Goal: Task Accomplishment & Management: Use online tool/utility

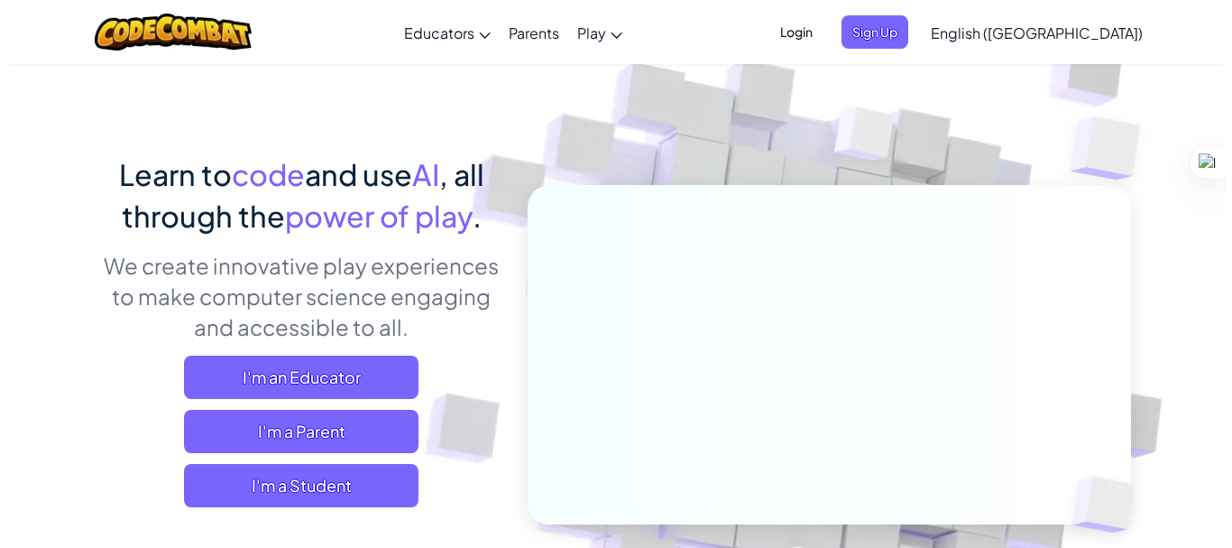
scroll to position [105, 0]
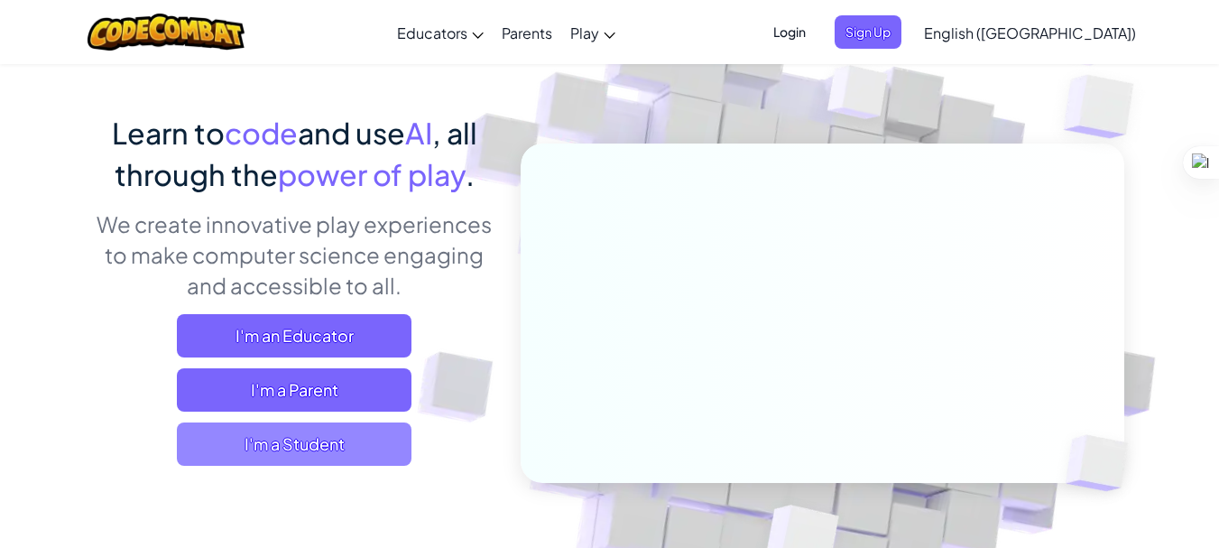
click at [352, 443] on span "I'm a Student" at bounding box center [294, 443] width 235 height 43
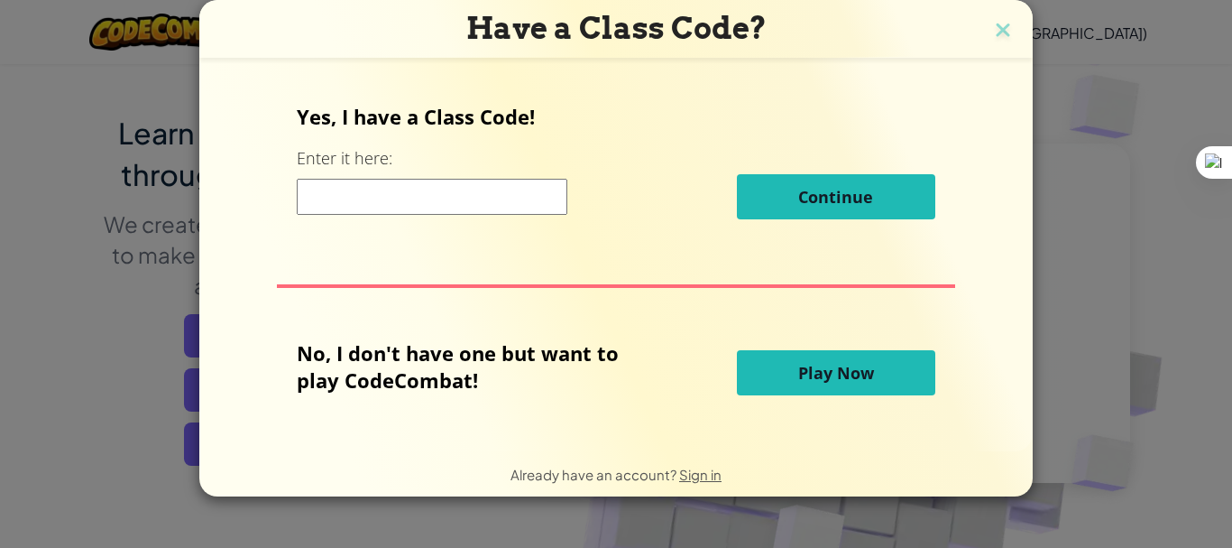
click at [400, 191] on input at bounding box center [432, 197] width 271 height 36
click at [462, 196] on input at bounding box center [432, 197] width 271 height 36
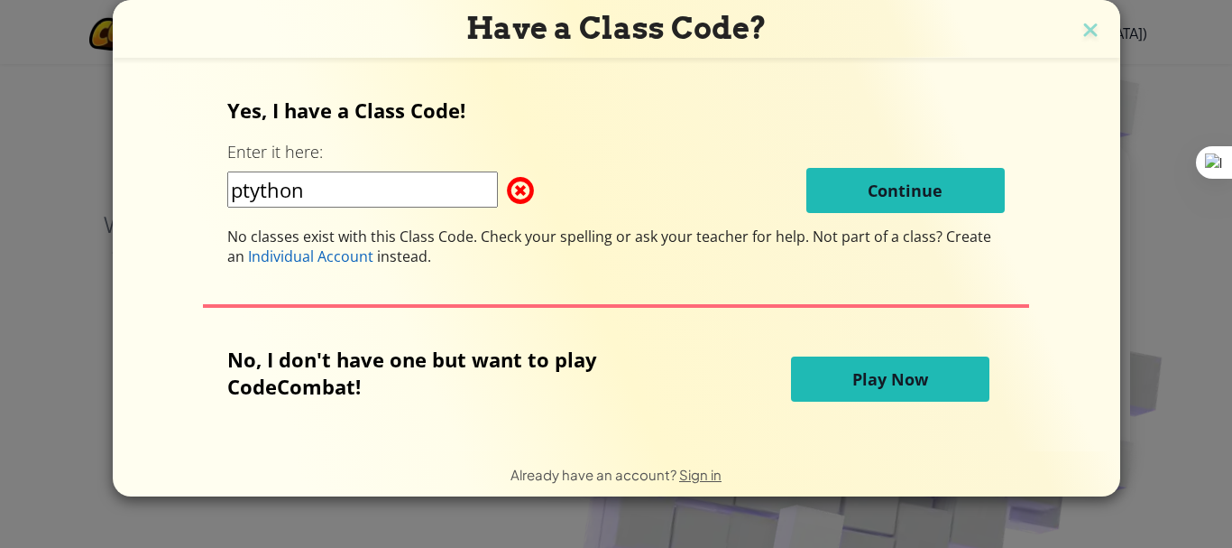
click at [349, 188] on input "ptython" at bounding box center [362, 189] width 271 height 36
type input "p"
type input "[PERSON_NAME]"
click at [834, 392] on button "Play Now" at bounding box center [890, 378] width 198 height 45
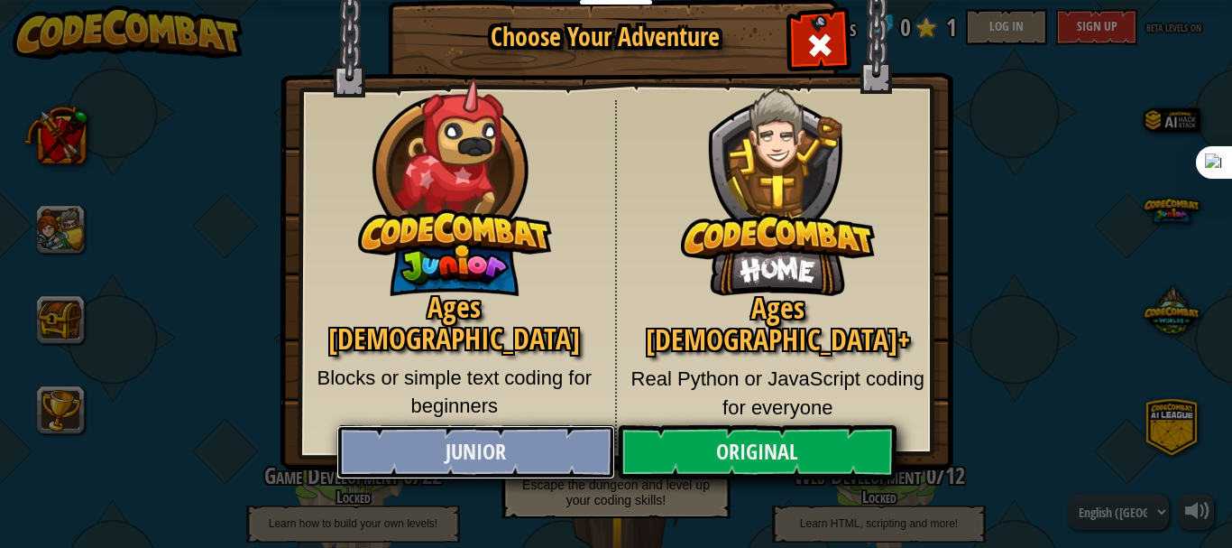
click at [502, 456] on link "Junior" at bounding box center [475, 452] width 278 height 54
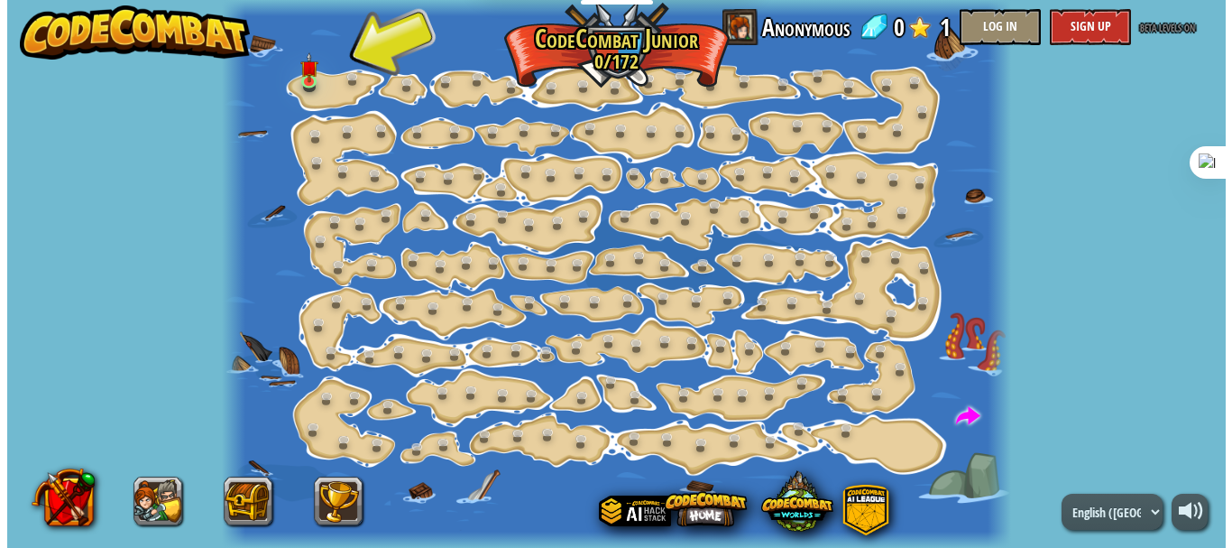
scroll to position [2, 0]
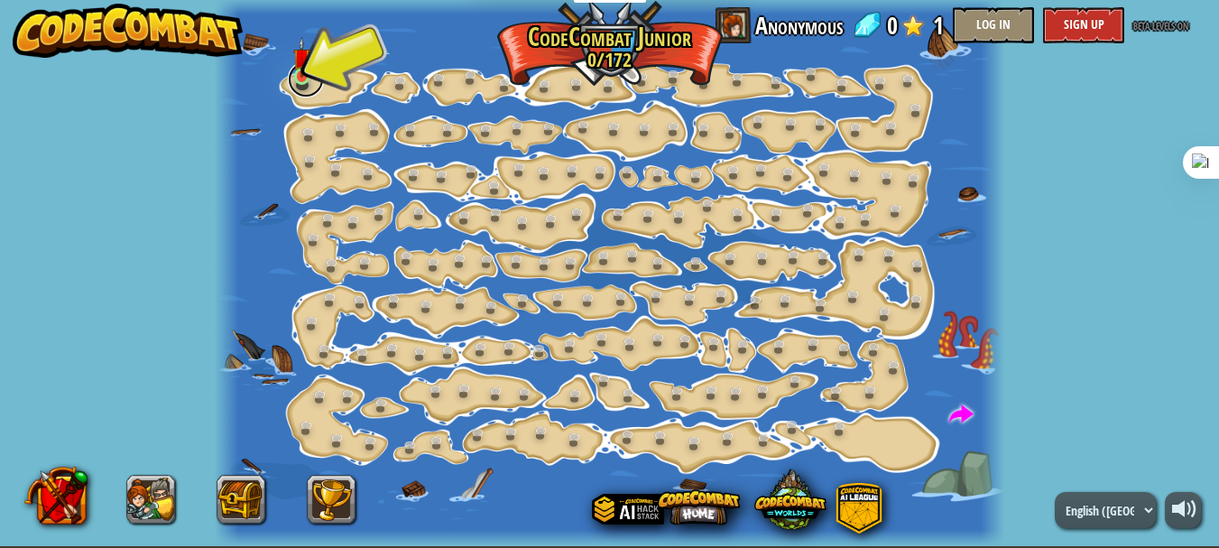
click at [302, 84] on link at bounding box center [306, 79] width 36 height 36
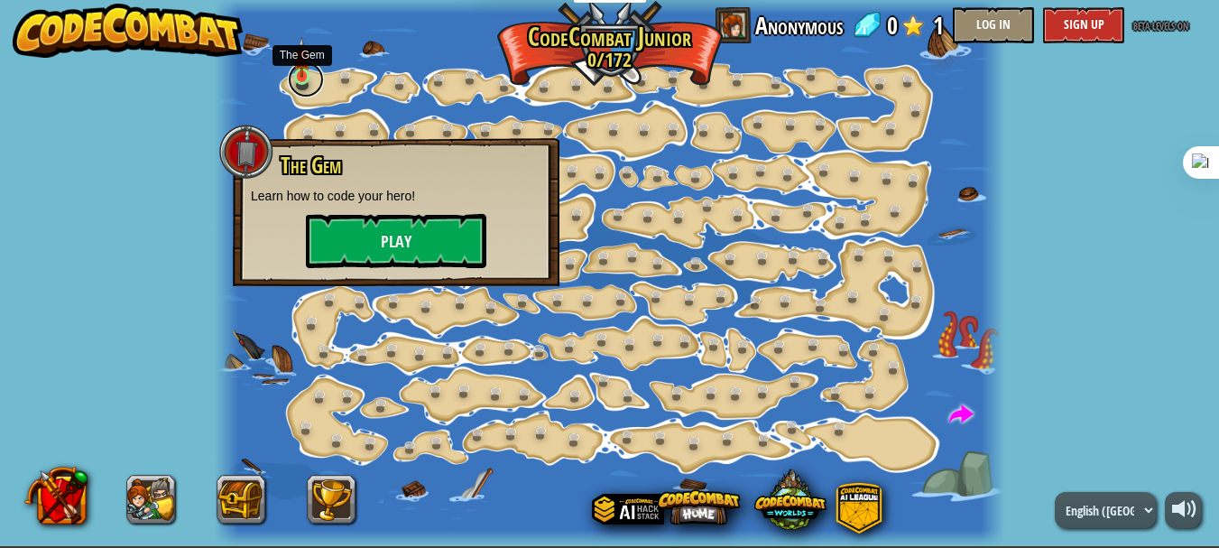
click at [302, 84] on link at bounding box center [306, 79] width 36 height 36
click at [420, 234] on button "Play" at bounding box center [396, 241] width 180 height 54
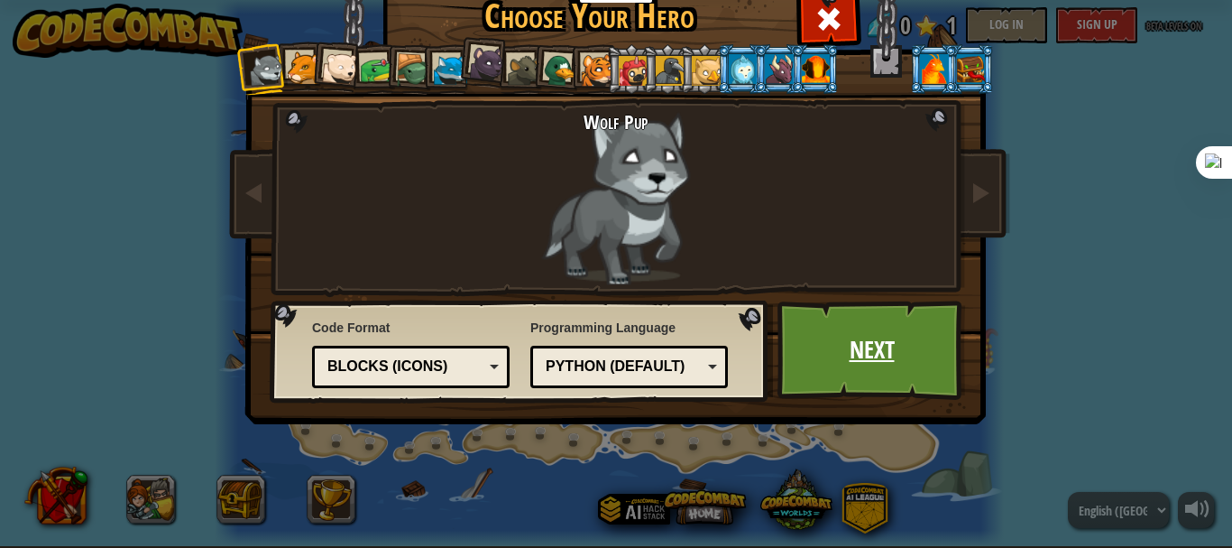
click at [869, 369] on link "Next" at bounding box center [872, 349] width 189 height 99
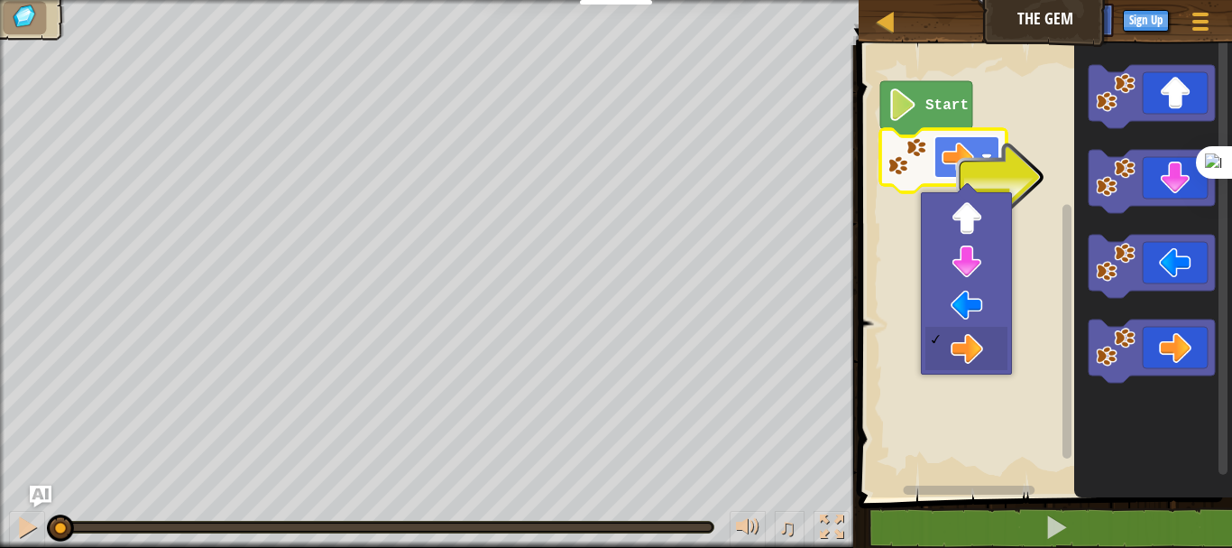
click at [966, 160] on image "Blockly Workspace" at bounding box center [958, 157] width 32 height 32
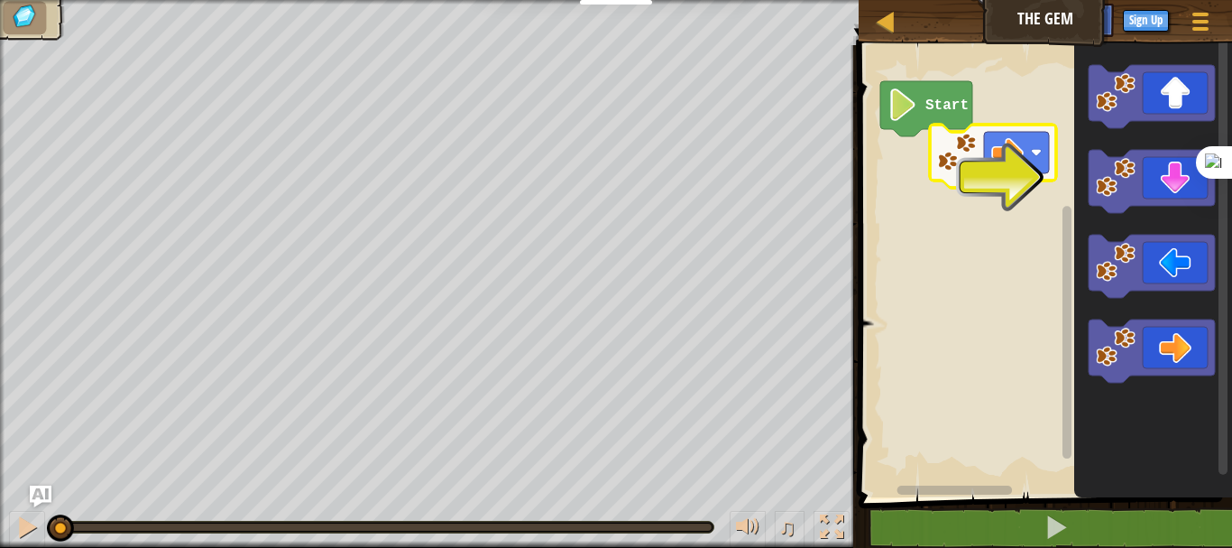
click at [1017, 154] on image "Blockly Workspace" at bounding box center [1007, 152] width 32 height 32
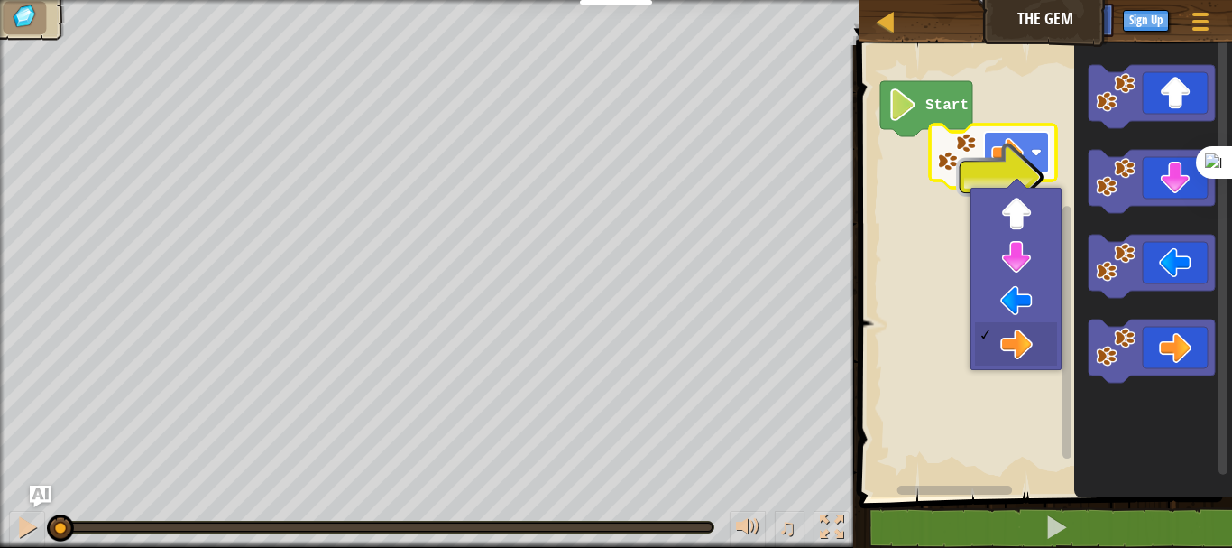
click at [1009, 172] on rect "Blockly Workspace" at bounding box center [1016, 152] width 65 height 41
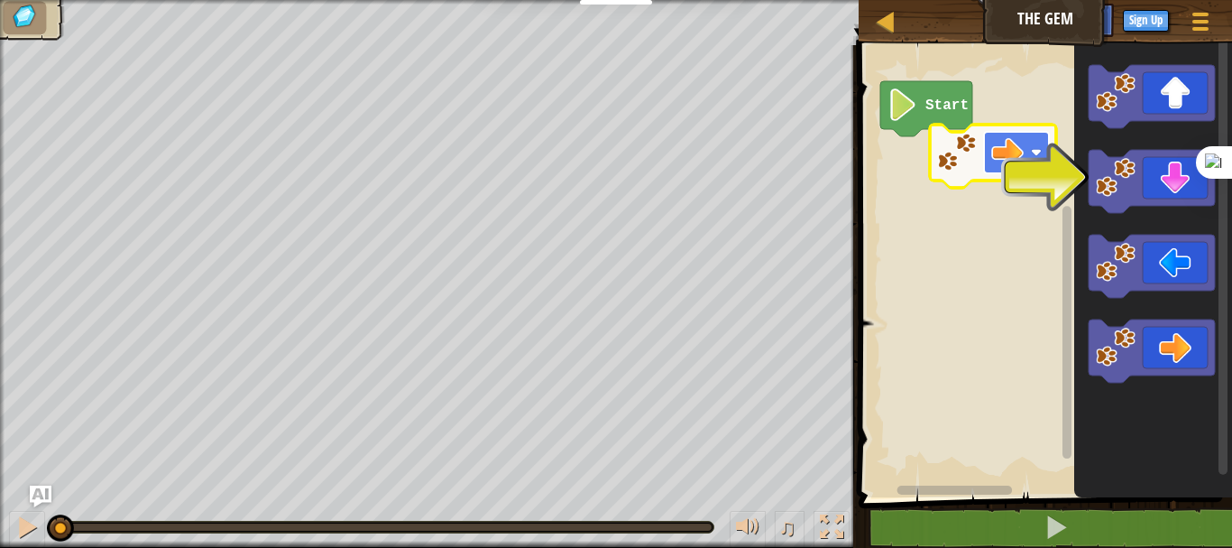
click at [1014, 160] on image "Blockly Workspace" at bounding box center [1007, 152] width 32 height 32
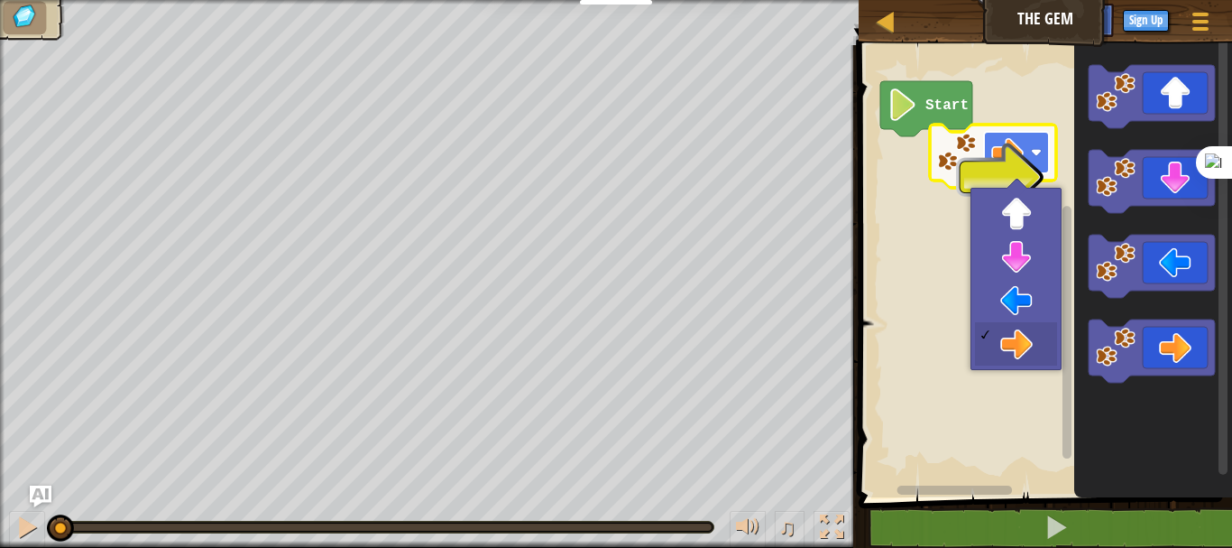
click at [1014, 160] on image "Blockly Workspace" at bounding box center [1007, 152] width 32 height 32
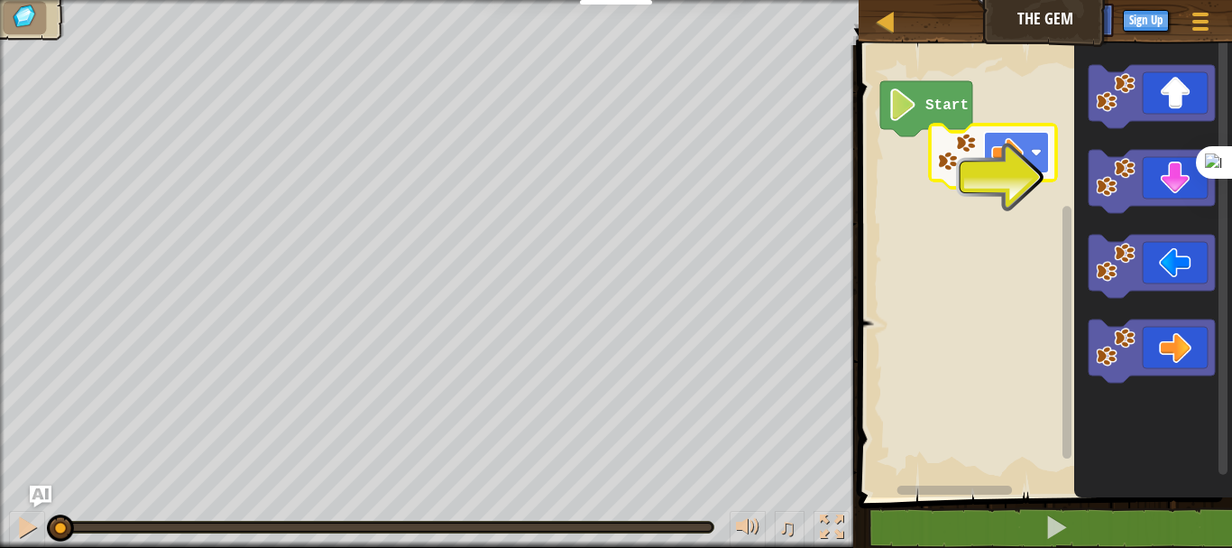
click at [1014, 160] on image "Blockly Workspace" at bounding box center [1007, 152] width 32 height 32
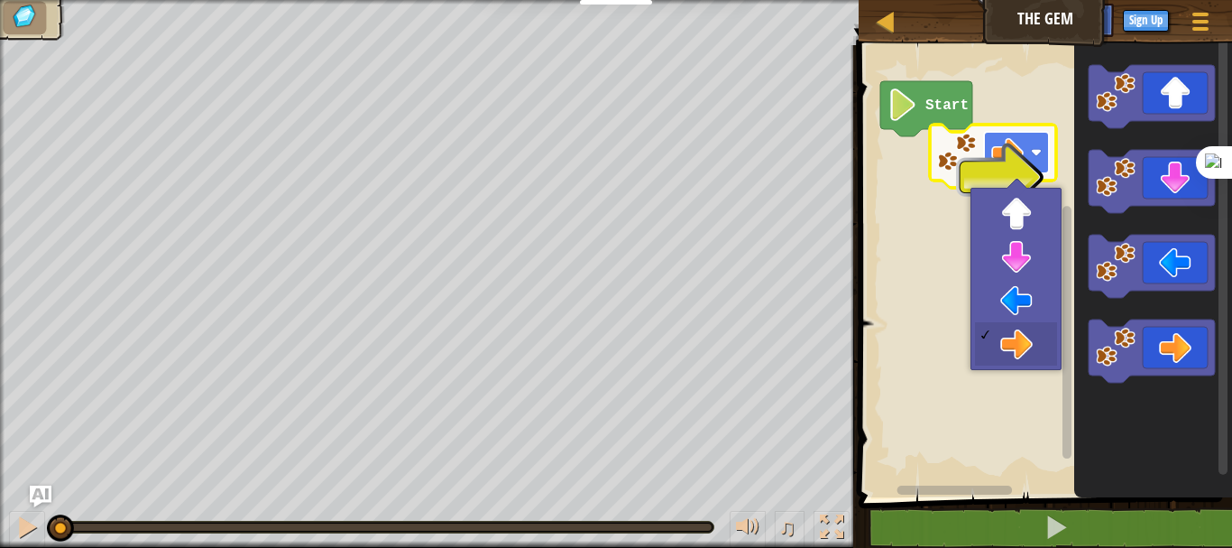
click at [1027, 142] on rect "Blockly Workspace" at bounding box center [1016, 152] width 65 height 41
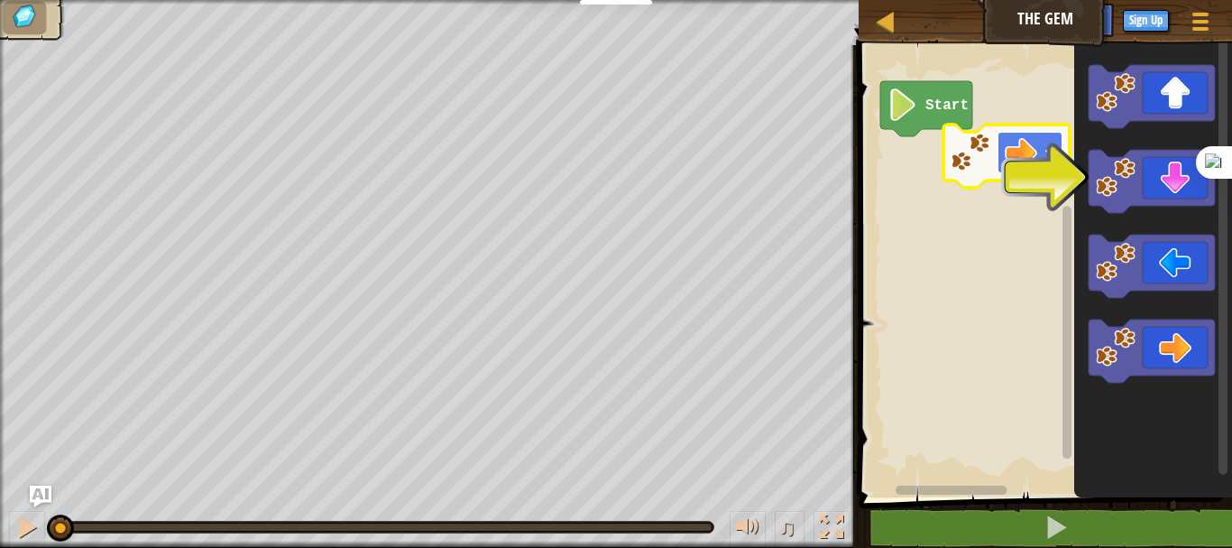
click at [1020, 152] on image "Blockly Workspace" at bounding box center [1021, 152] width 32 height 32
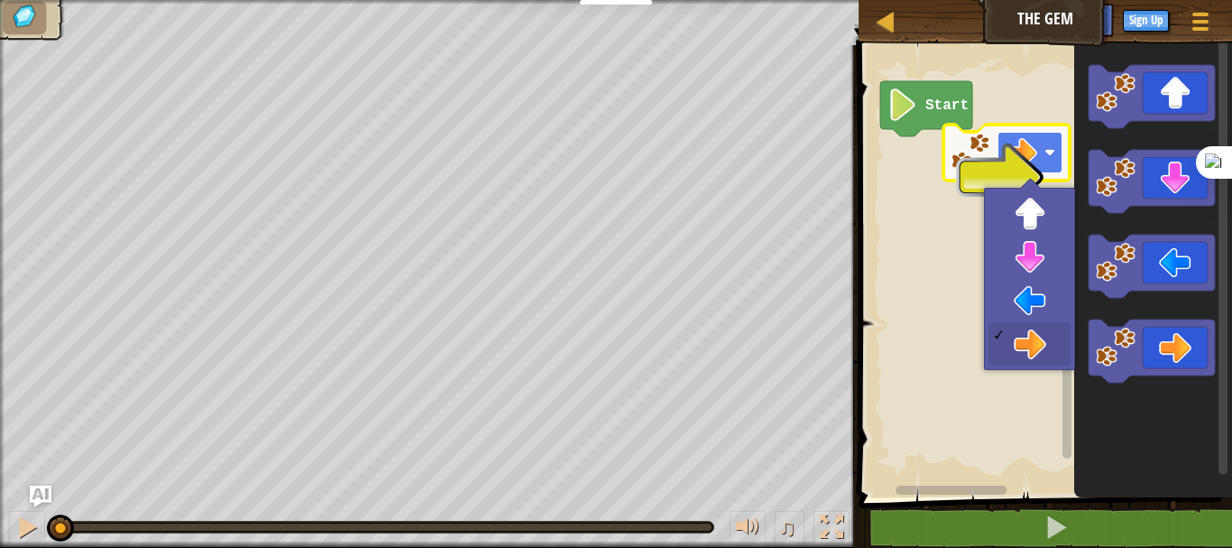
click at [1045, 152] on rect "Blockly Workspace" at bounding box center [1030, 152] width 65 height 41
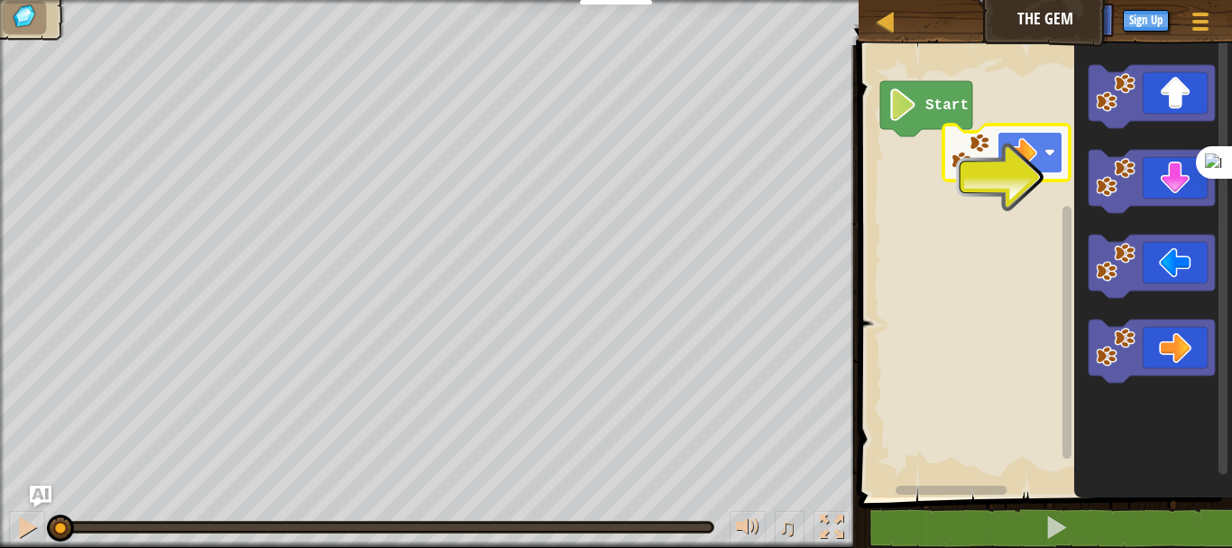
click at [1045, 147] on rect "Blockly Workspace" at bounding box center [1030, 152] width 65 height 41
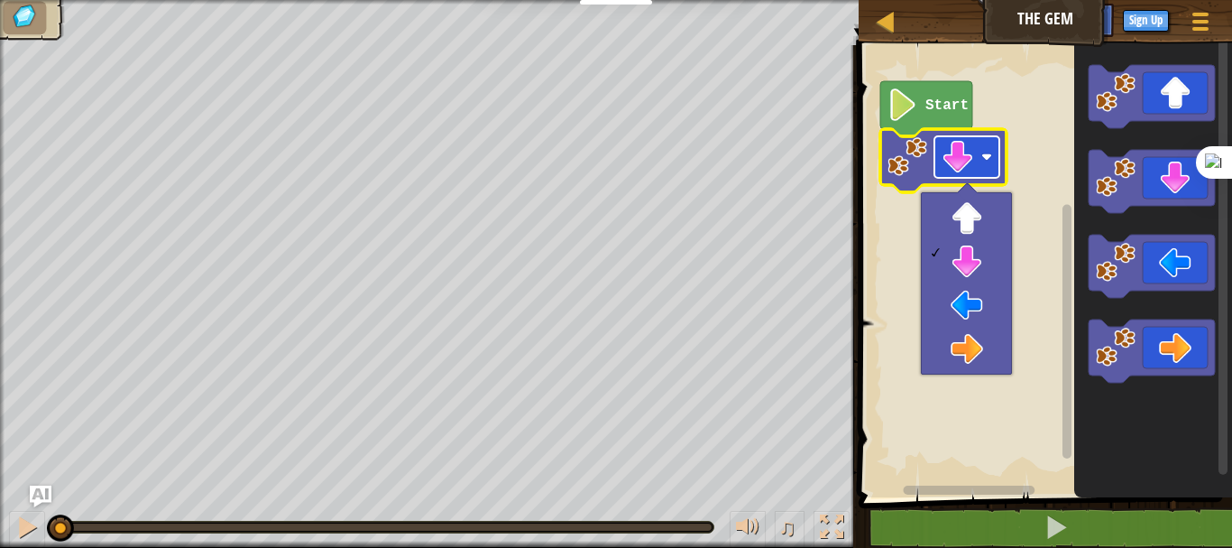
click at [957, 165] on image "Blockly Workspace" at bounding box center [958, 157] width 32 height 32
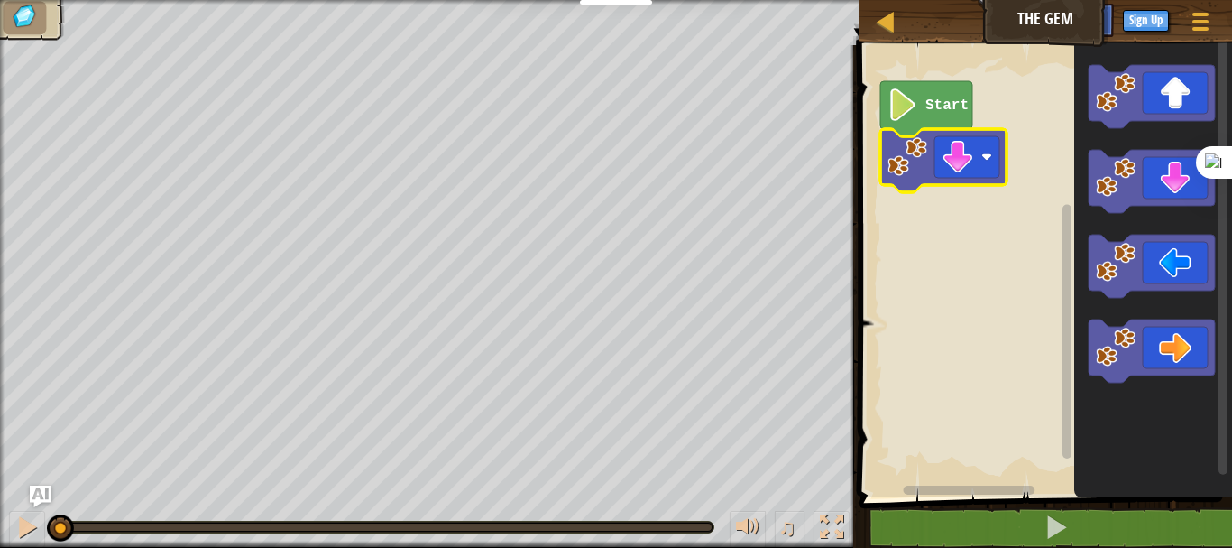
click at [935, 115] on icon "Blockly Workspace" at bounding box center [926, 108] width 92 height 55
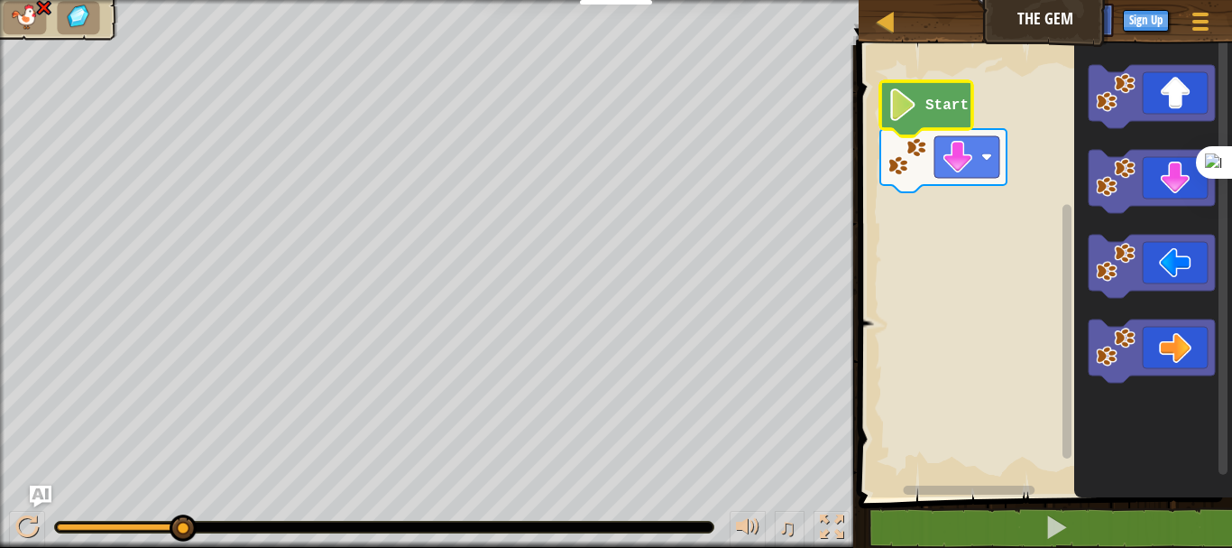
click at [945, 101] on text "Start" at bounding box center [946, 105] width 43 height 16
click at [973, 166] on image "Blockly Workspace" at bounding box center [958, 157] width 32 height 32
click at [983, 168] on rect "Blockly Workspace" at bounding box center [966, 156] width 65 height 41
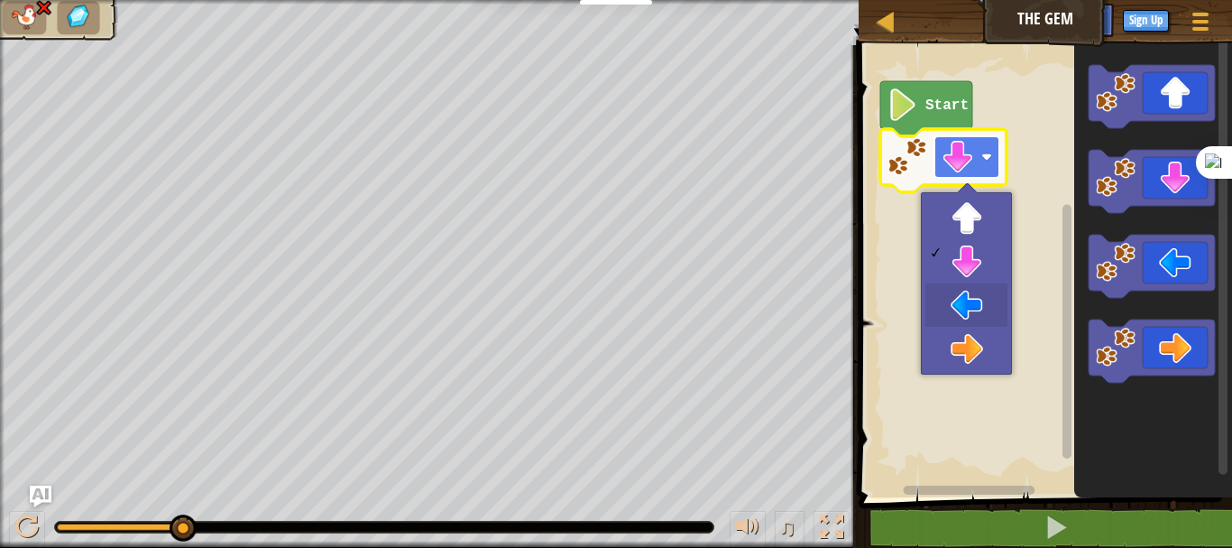
drag, startPoint x: 975, startPoint y: 310, endPoint x: 973, endPoint y: 173, distance: 137.1
click at [969, 346] on rect "Blockly Workspace" at bounding box center [1042, 266] width 379 height 461
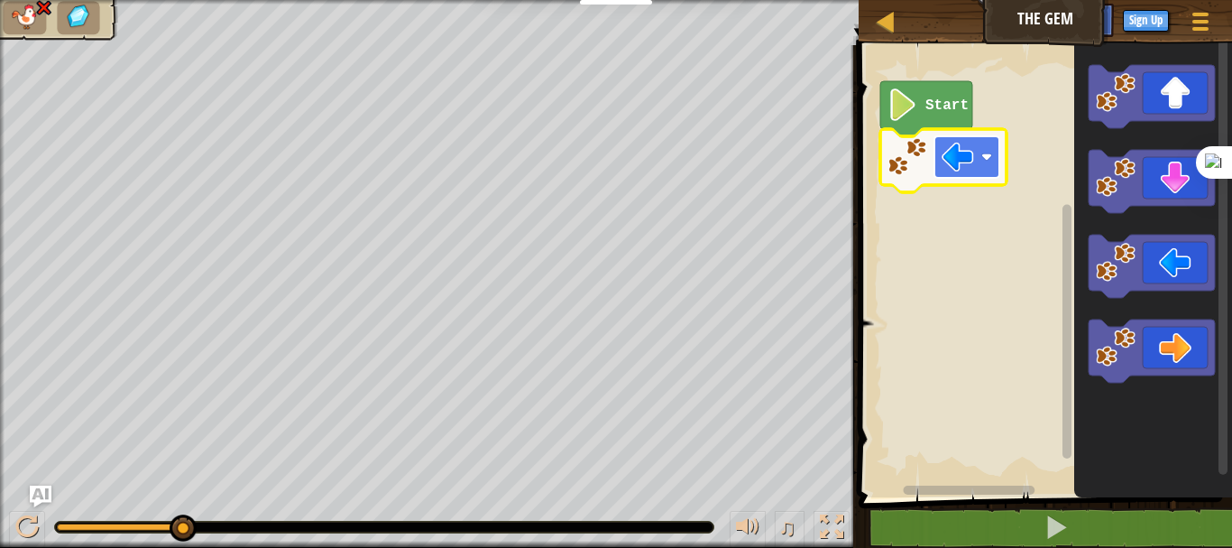
click at [973, 173] on image "Blockly Workspace" at bounding box center [958, 157] width 32 height 32
click at [933, 115] on icon "Blockly Workspace" at bounding box center [926, 108] width 92 height 55
click at [962, 161] on image "Blockly Workspace" at bounding box center [958, 157] width 32 height 32
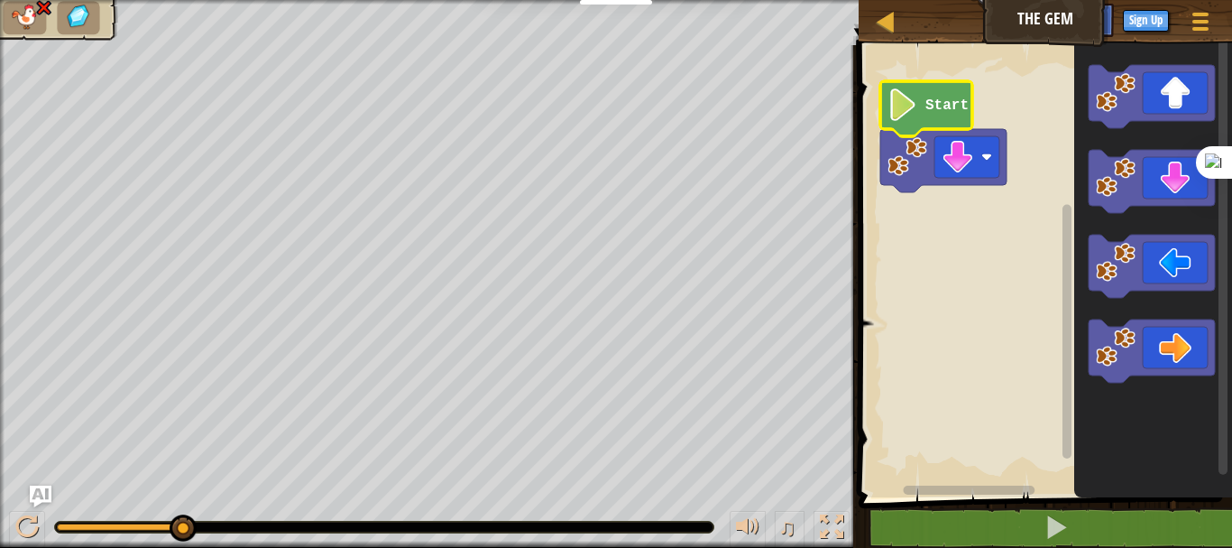
click at [943, 114] on icon "Blockly Workspace" at bounding box center [926, 108] width 92 height 55
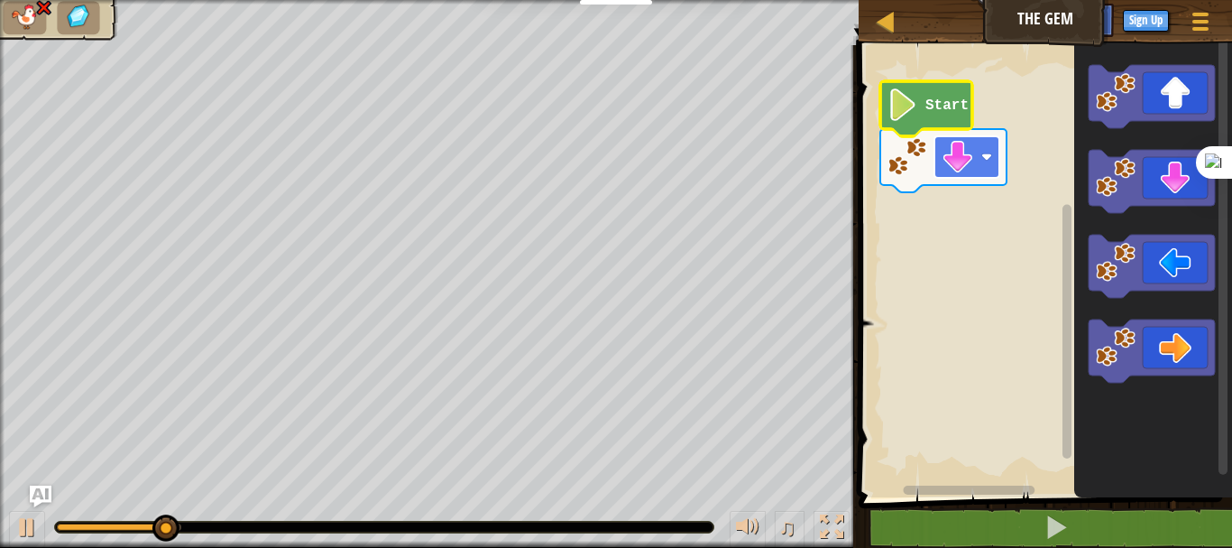
click at [953, 154] on image "Blockly Workspace" at bounding box center [958, 157] width 32 height 32
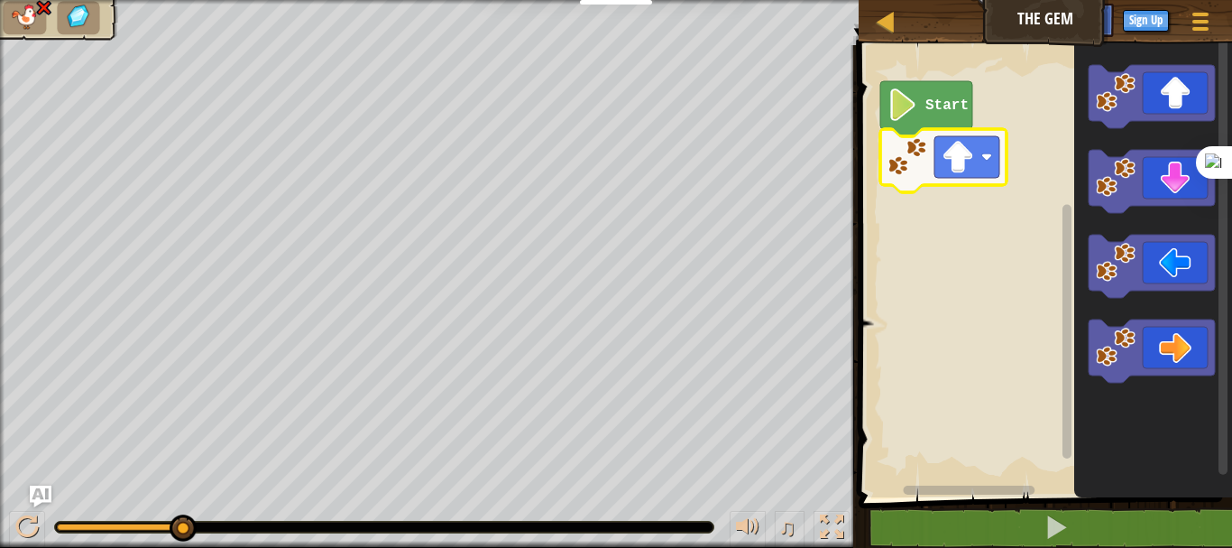
click at [925, 108] on icon "Blockly Workspace" at bounding box center [926, 108] width 92 height 55
click at [963, 162] on image "Blockly Workspace" at bounding box center [958, 157] width 32 height 32
click at [919, 100] on icon "Blockly Workspace" at bounding box center [926, 108] width 92 height 55
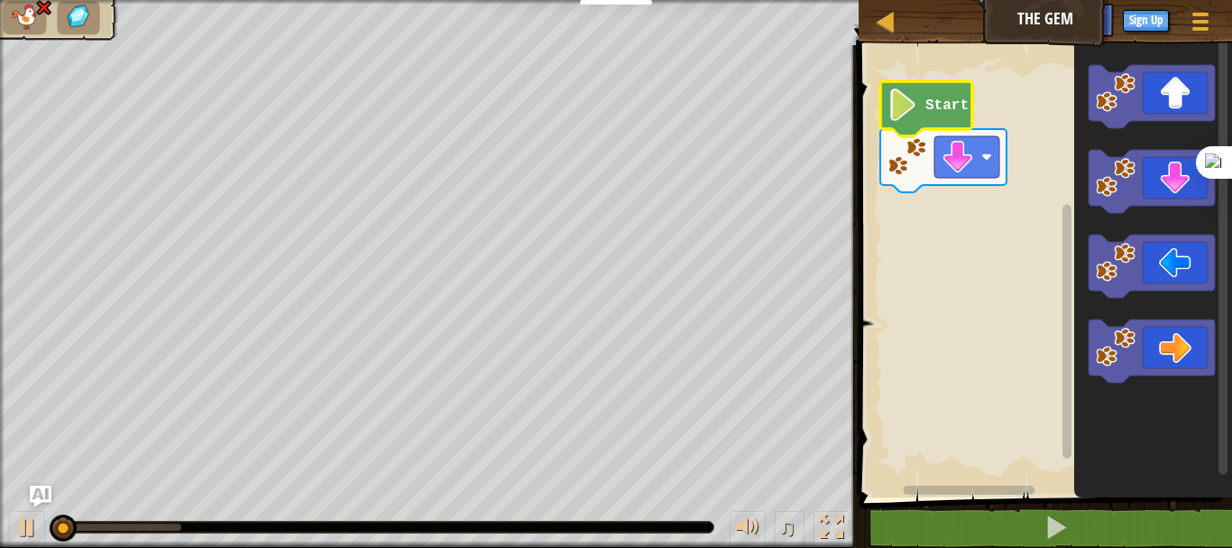
click at [924, 114] on icon "Blockly Workspace" at bounding box center [926, 108] width 92 height 55
click at [964, 182] on icon "Blockly Workspace" at bounding box center [943, 160] width 126 height 63
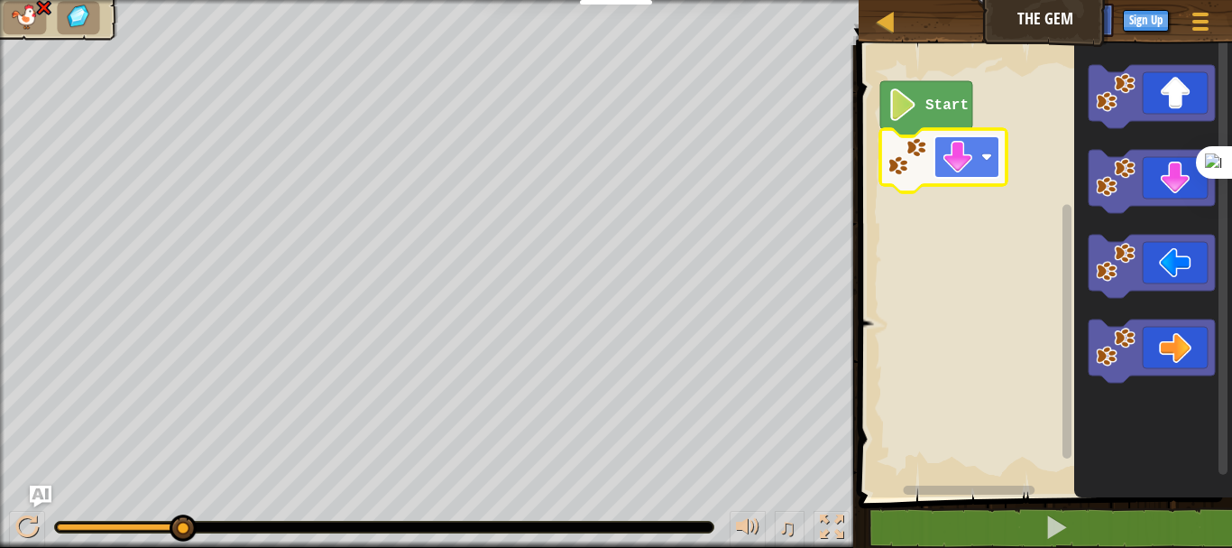
click at [969, 164] on image "Blockly Workspace" at bounding box center [958, 157] width 32 height 32
click at [943, 107] on text "Start" at bounding box center [946, 105] width 43 height 16
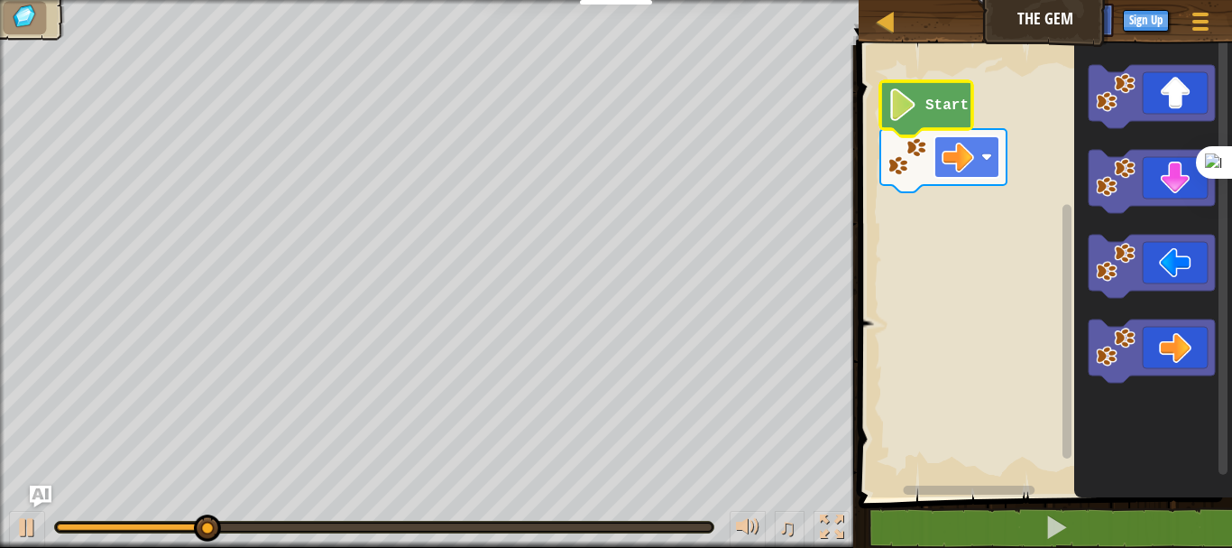
click at [965, 172] on image "Blockly Workspace" at bounding box center [958, 157] width 32 height 32
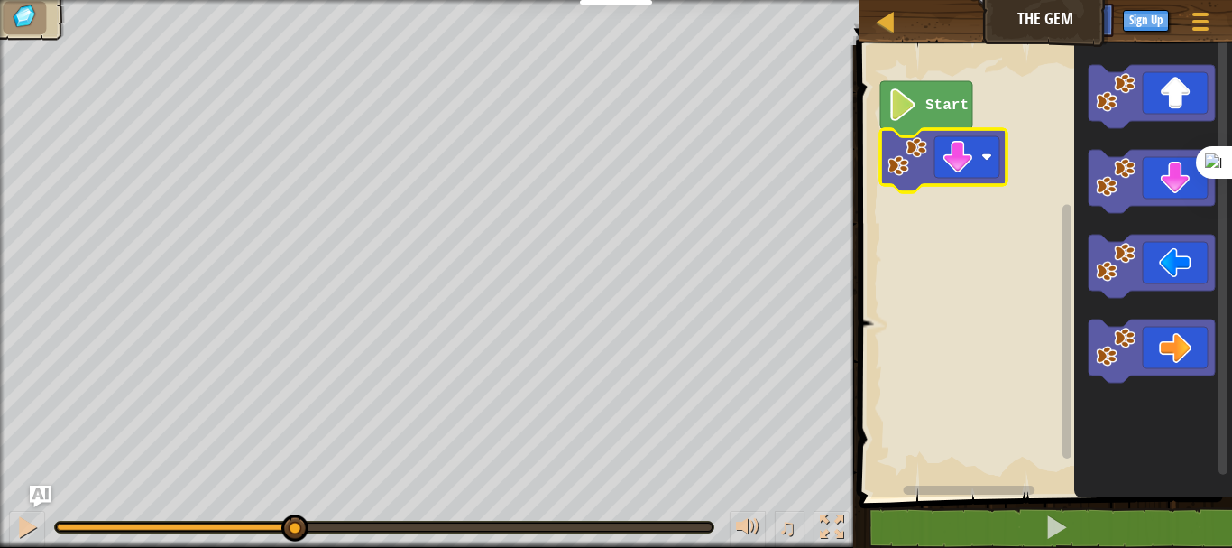
click at [928, 106] on text "Start" at bounding box center [946, 105] width 43 height 16
click at [930, 115] on icon "Blockly Workspace" at bounding box center [926, 108] width 92 height 55
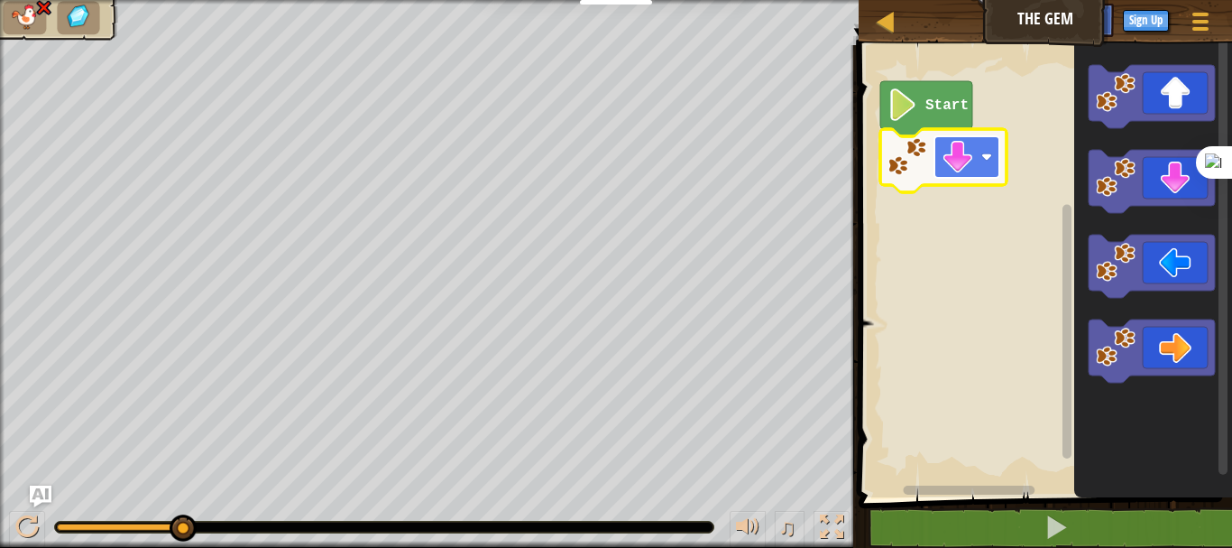
click at [954, 161] on image "Blockly Workspace" at bounding box center [958, 157] width 32 height 32
click at [925, 109] on icon "Blockly Workspace" at bounding box center [926, 108] width 92 height 55
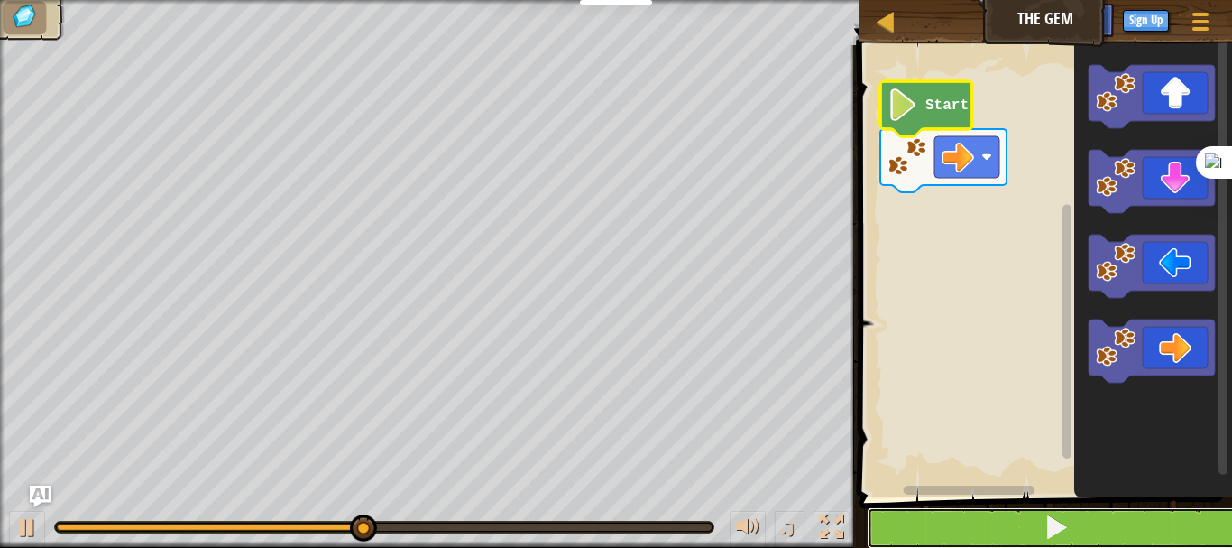
click at [979, 526] on button at bounding box center [1056, 527] width 379 height 41
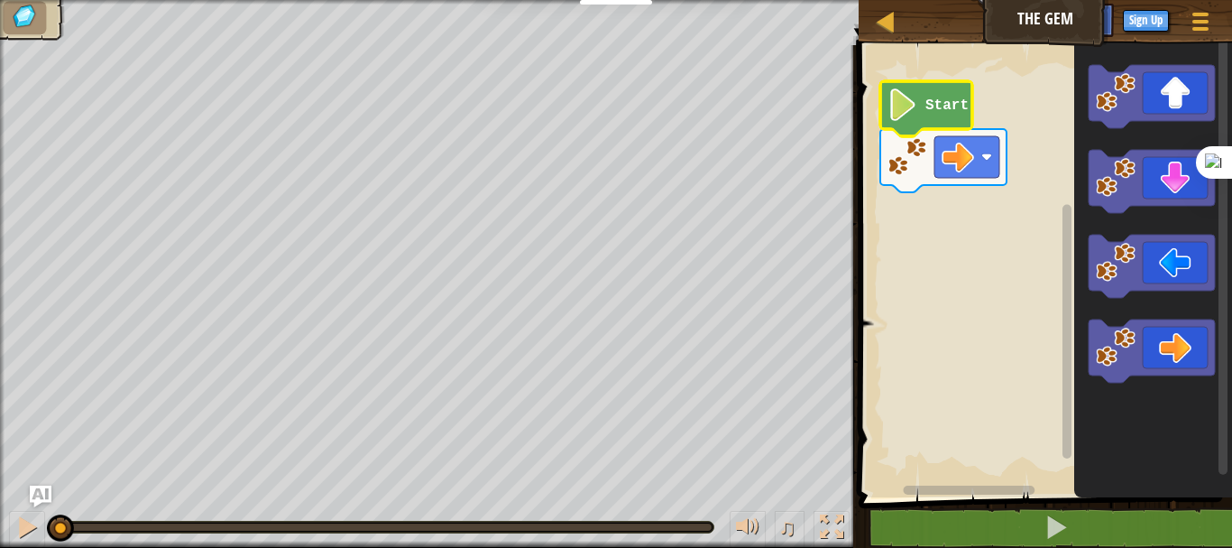
click at [936, 97] on text "Start" at bounding box center [946, 105] width 43 height 16
click at [939, 105] on text "Start" at bounding box center [946, 105] width 43 height 16
click at [1112, 186] on image "Blockly Workspace" at bounding box center [1116, 178] width 40 height 40
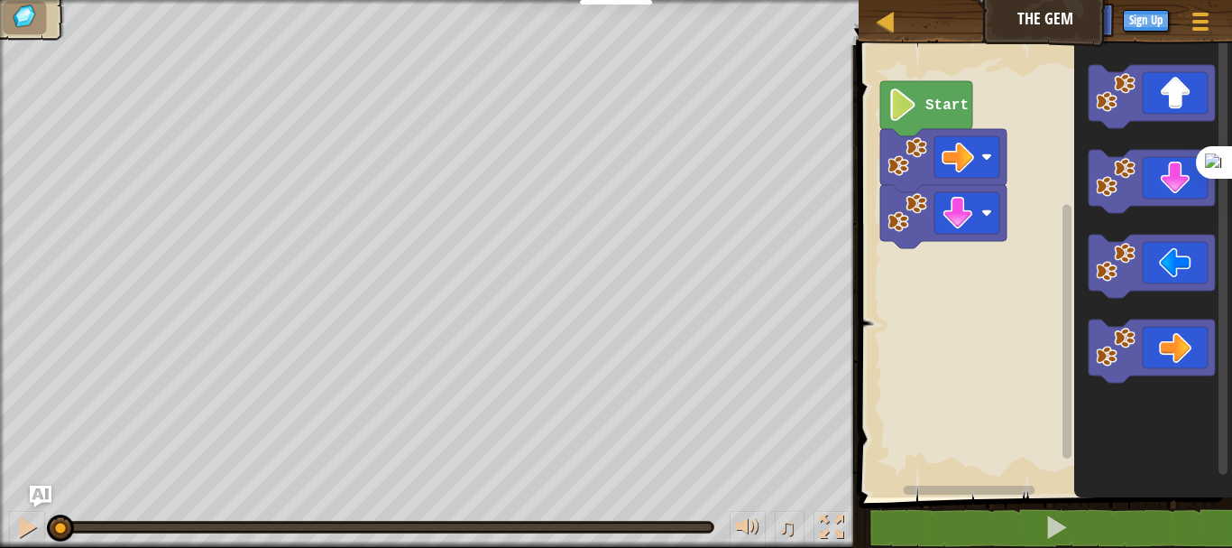
click at [923, 118] on icon "Blockly Workspace" at bounding box center [926, 108] width 92 height 55
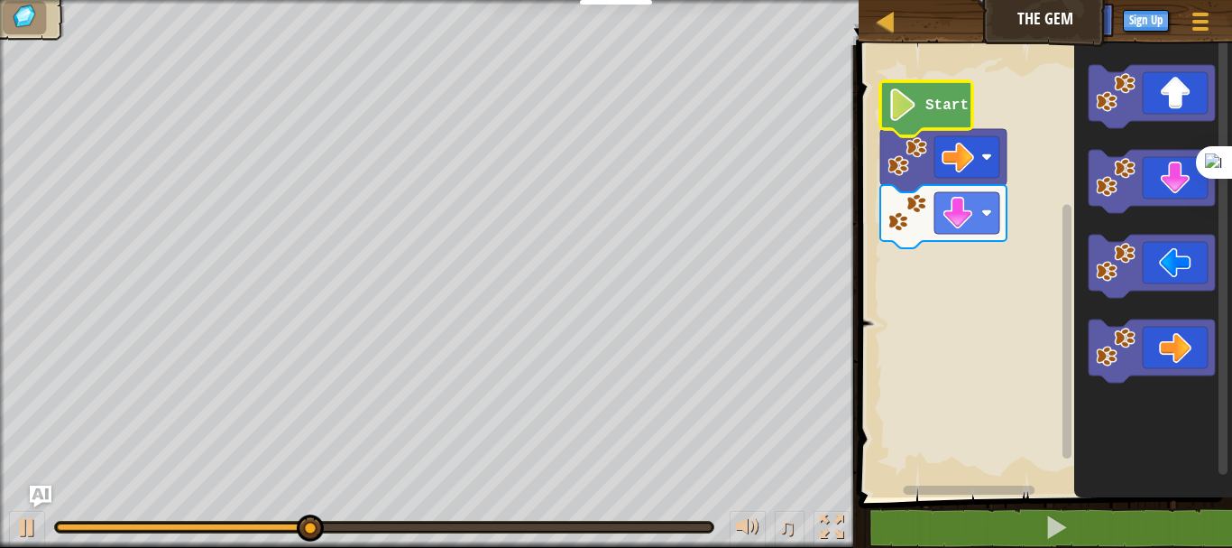
click at [1159, 383] on icon "Blockly Workspace" at bounding box center [1153, 266] width 158 height 461
click at [1154, 344] on icon "Blockly Workspace" at bounding box center [1152, 350] width 126 height 63
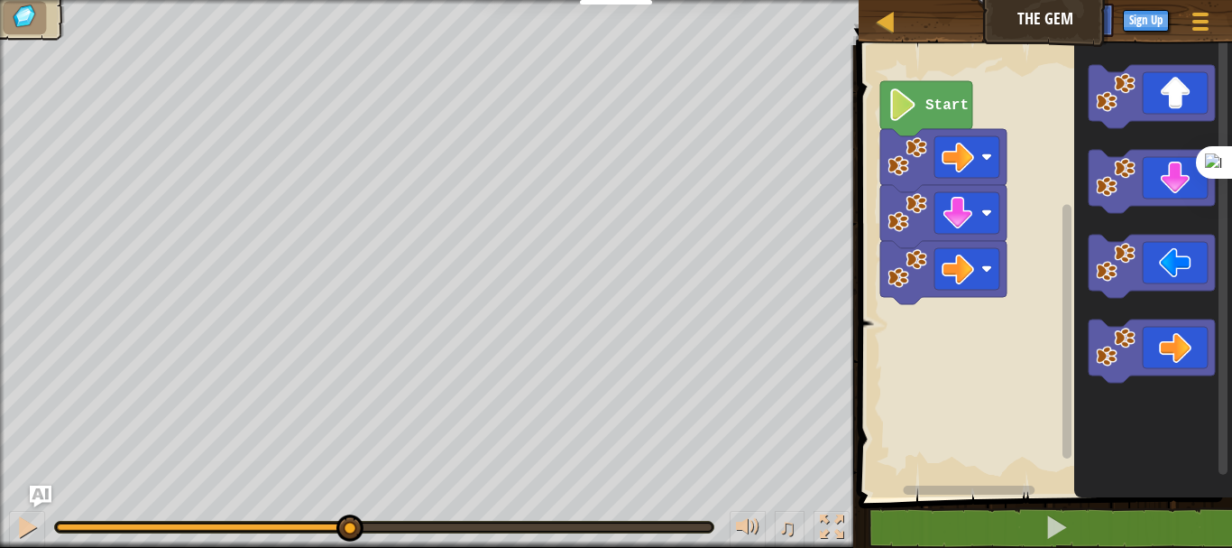
click at [924, 119] on icon "Blockly Workspace" at bounding box center [926, 108] width 92 height 55
